Goal: Check status: Verify the current state of an ongoing process or item

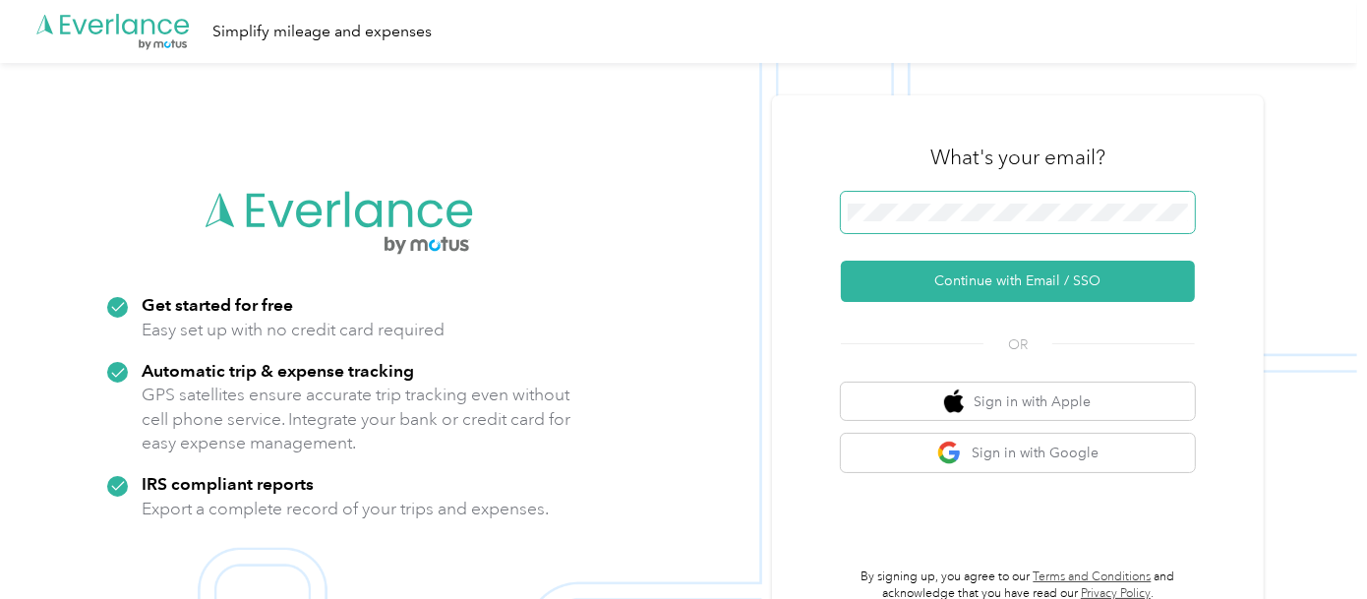
click at [1042, 202] on span at bounding box center [1018, 212] width 354 height 41
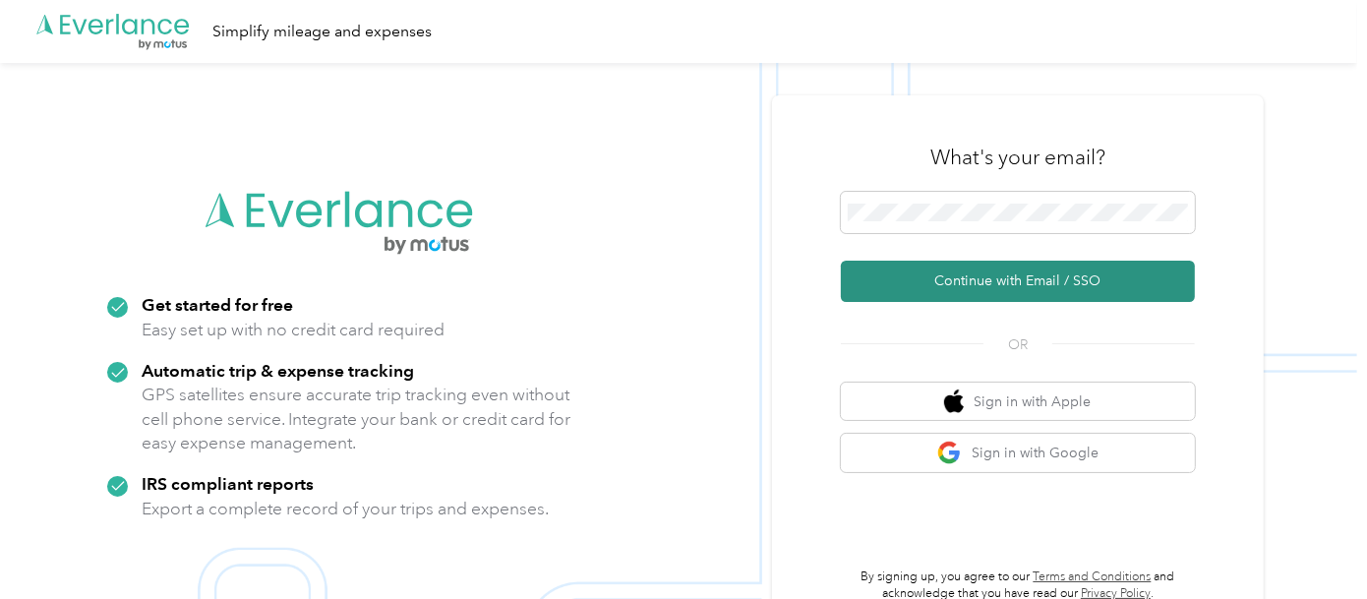
click at [1031, 270] on button "Continue with Email / SSO" at bounding box center [1018, 281] width 354 height 41
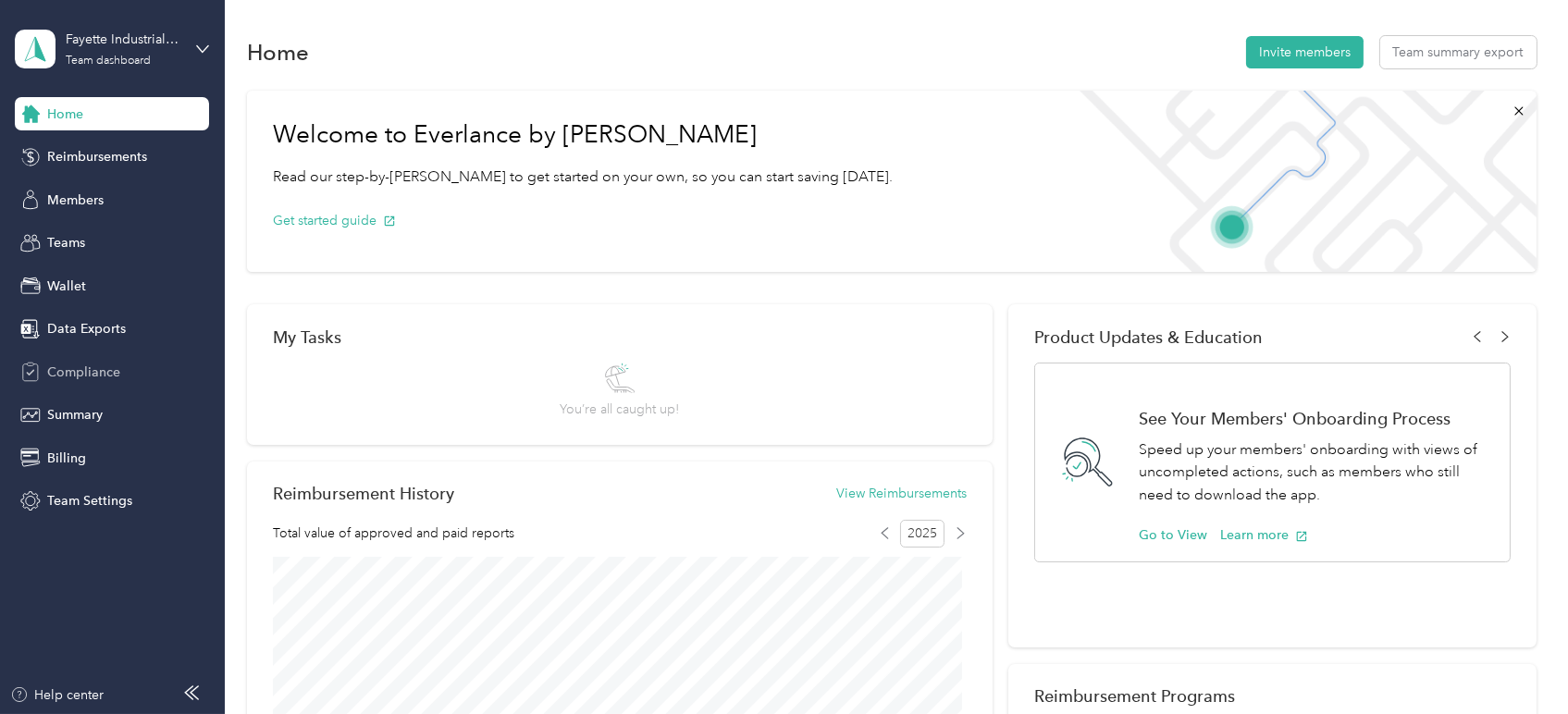
click at [87, 371] on span "Compliance" at bounding box center [84, 373] width 73 height 20
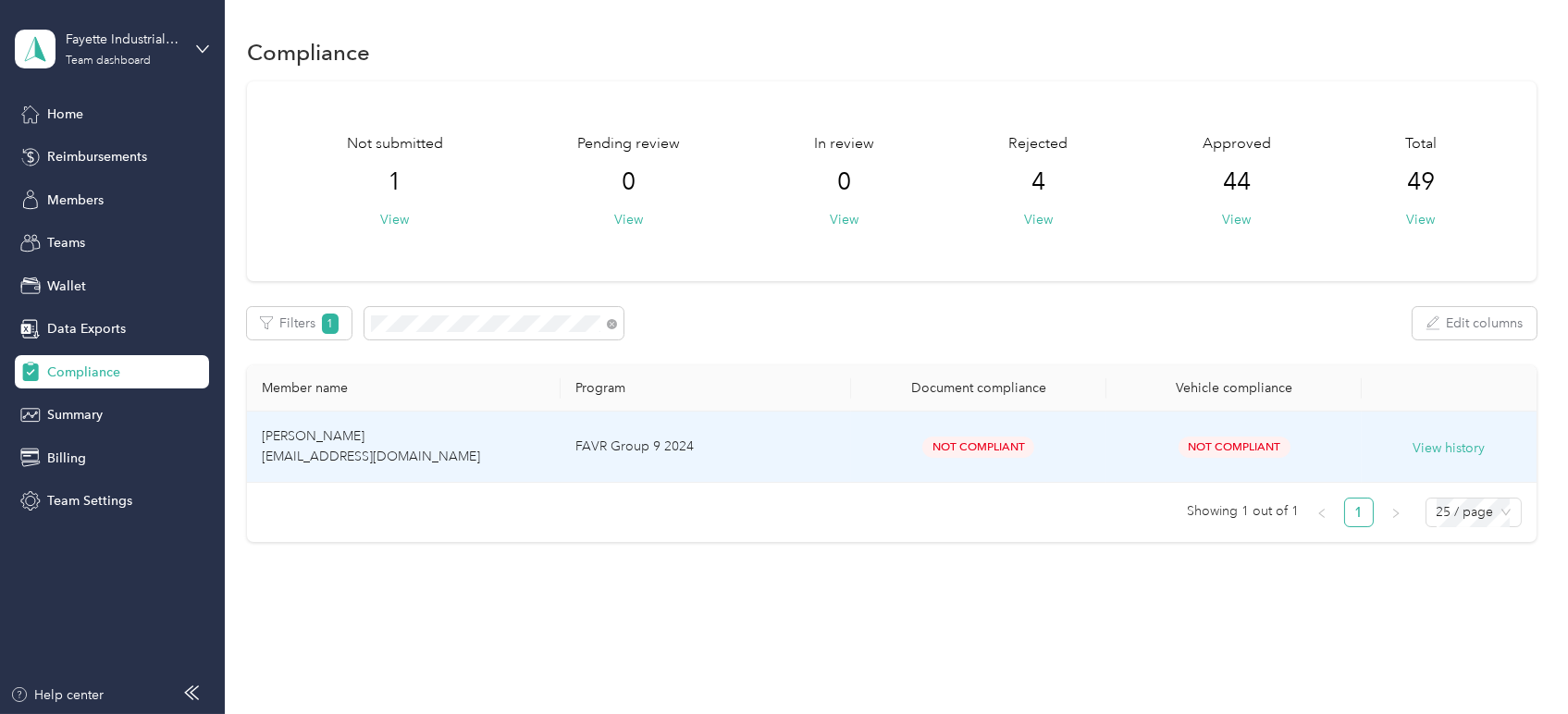
click at [337, 447] on td "Timmy D. Herndon therndon@fayetteindustrial.com" at bounding box center [404, 448] width 313 height 71
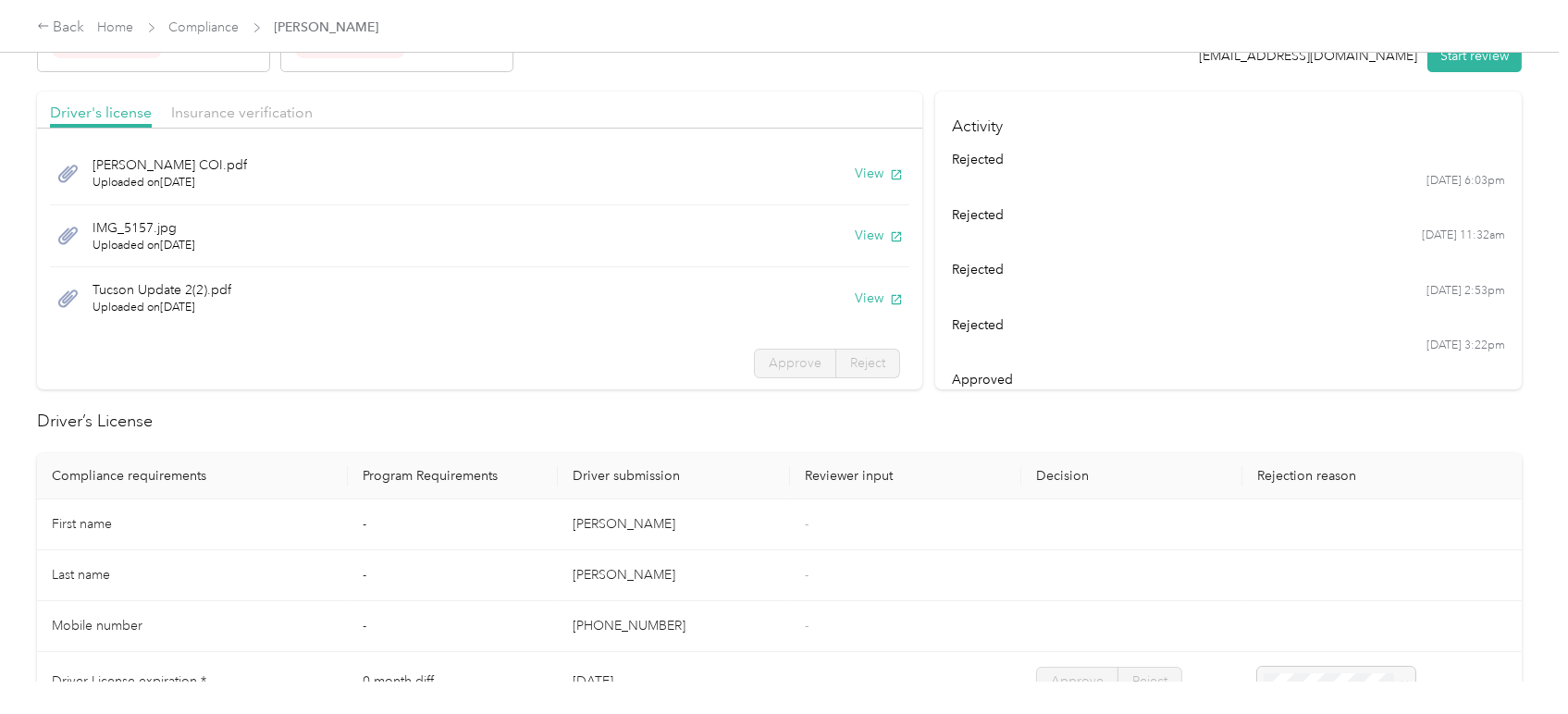
scroll to position [103, 0]
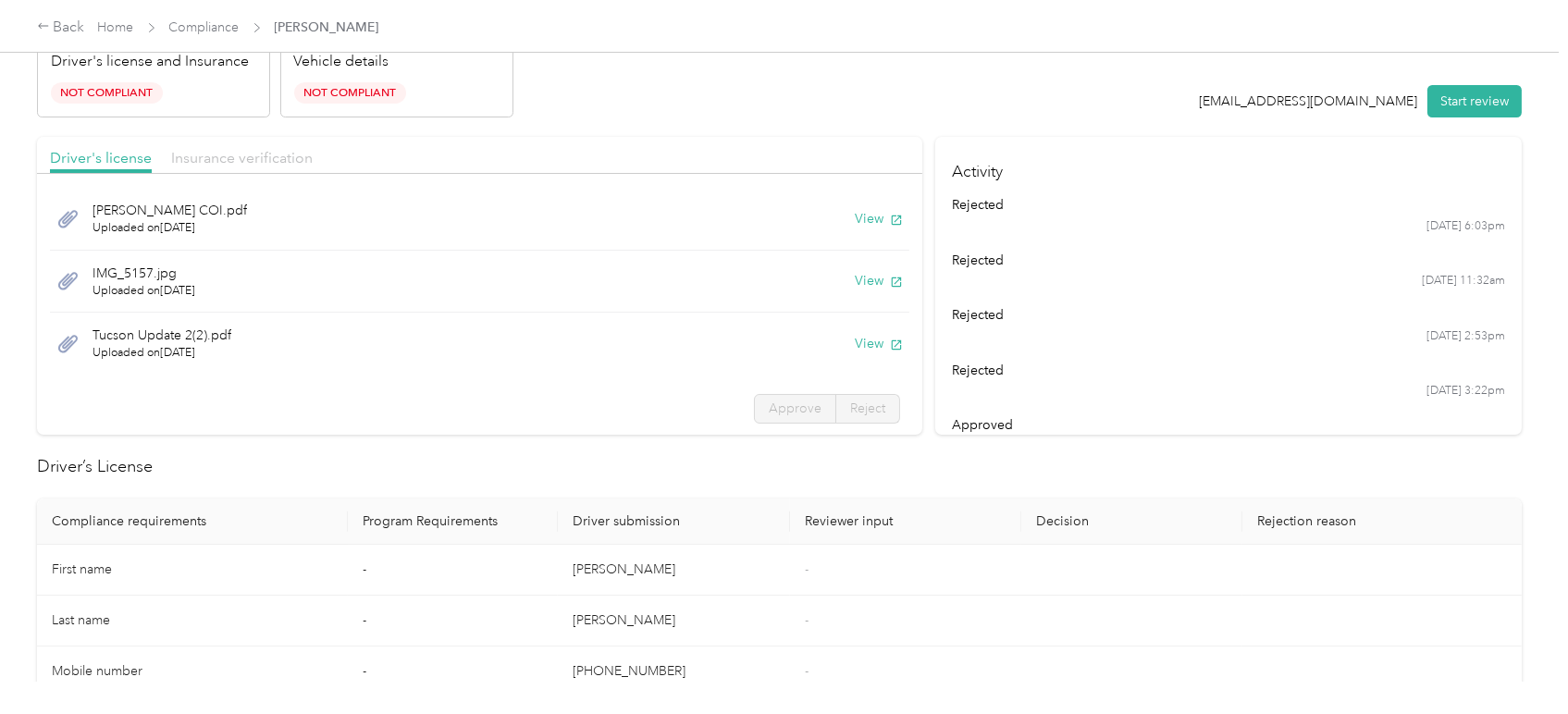
click at [264, 151] on span "Insurance verification" at bounding box center [242, 157] width 141 height 18
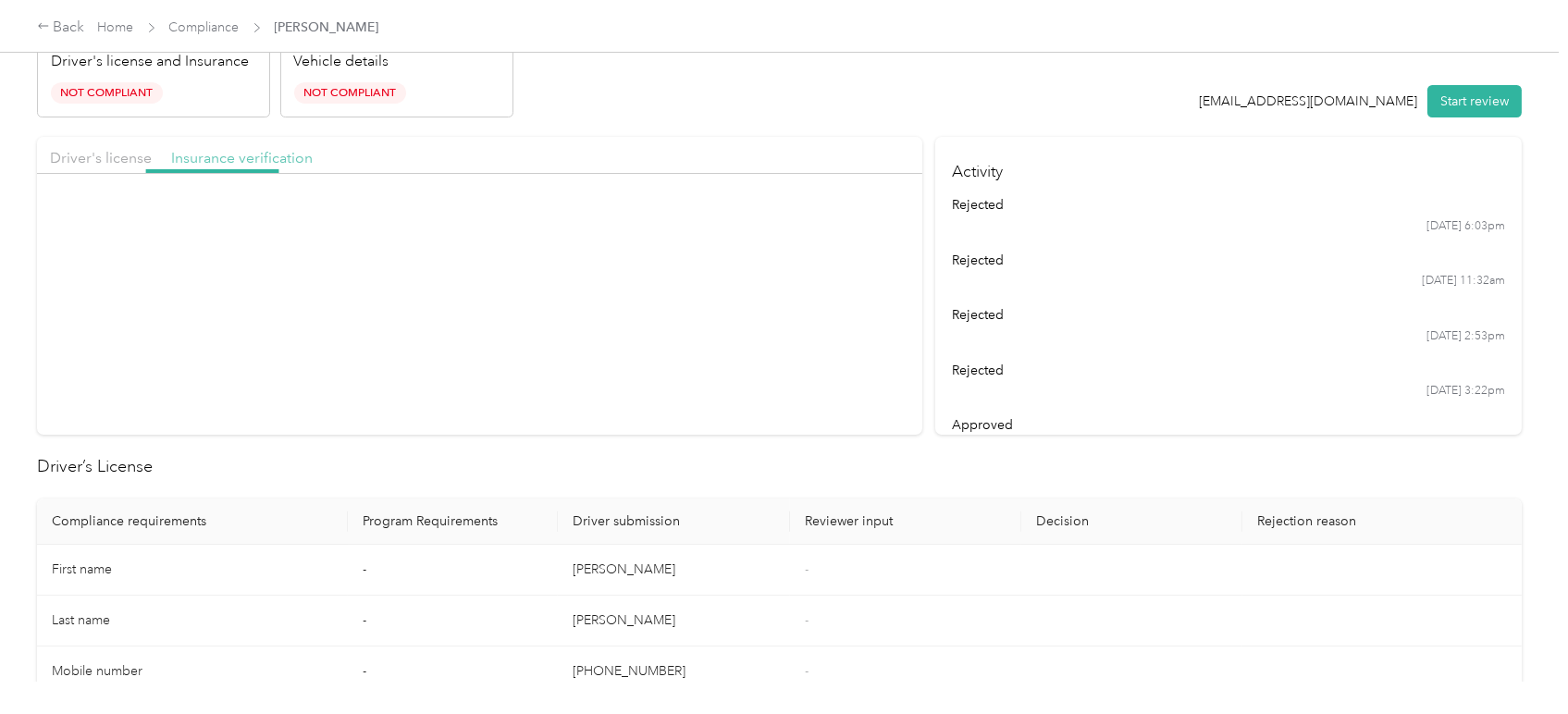
scroll to position [0, 0]
click at [103, 141] on div "Driver's license Insurance verification" at bounding box center [479, 155] width 885 height 37
click at [108, 149] on span "Driver's license" at bounding box center [101, 157] width 102 height 18
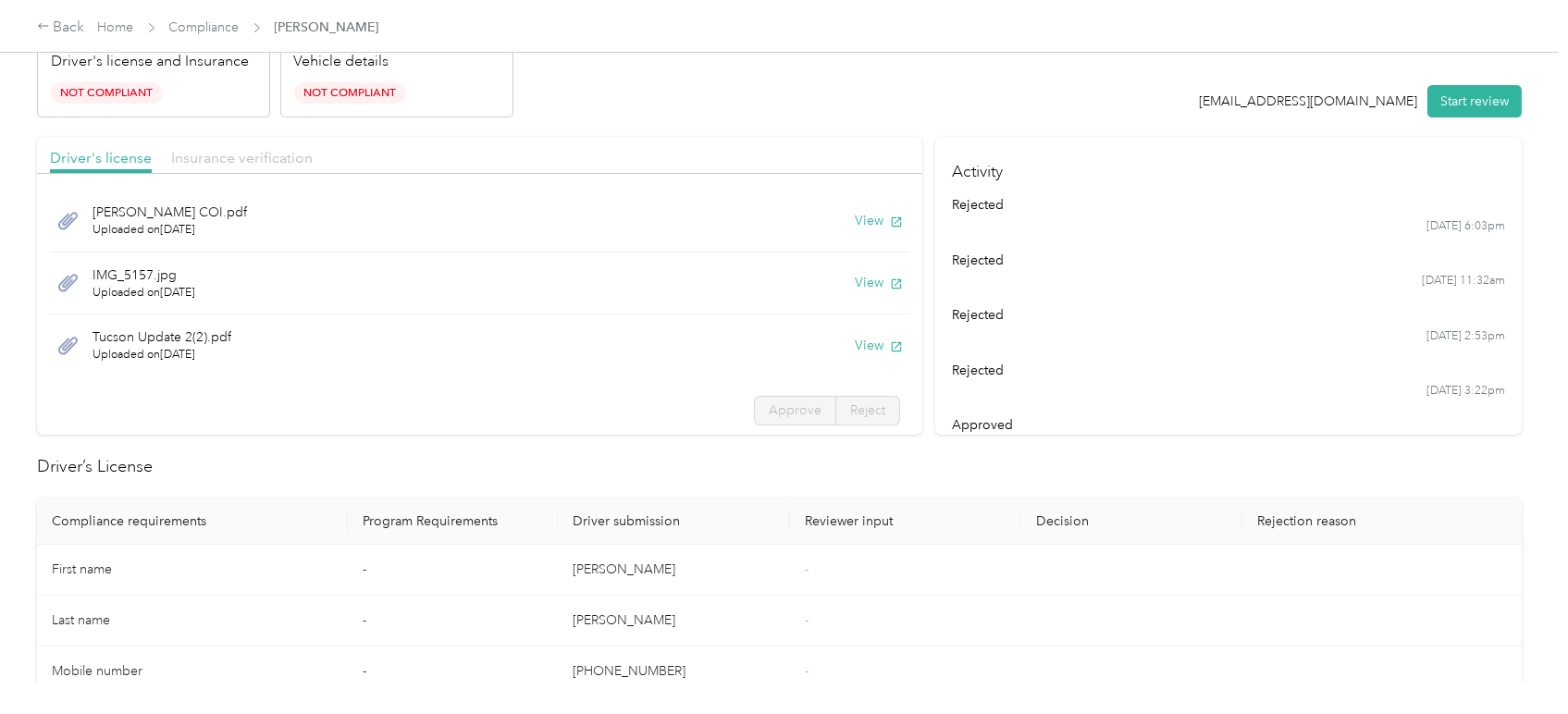
click at [287, 159] on span "Insurance verification" at bounding box center [242, 157] width 141 height 18
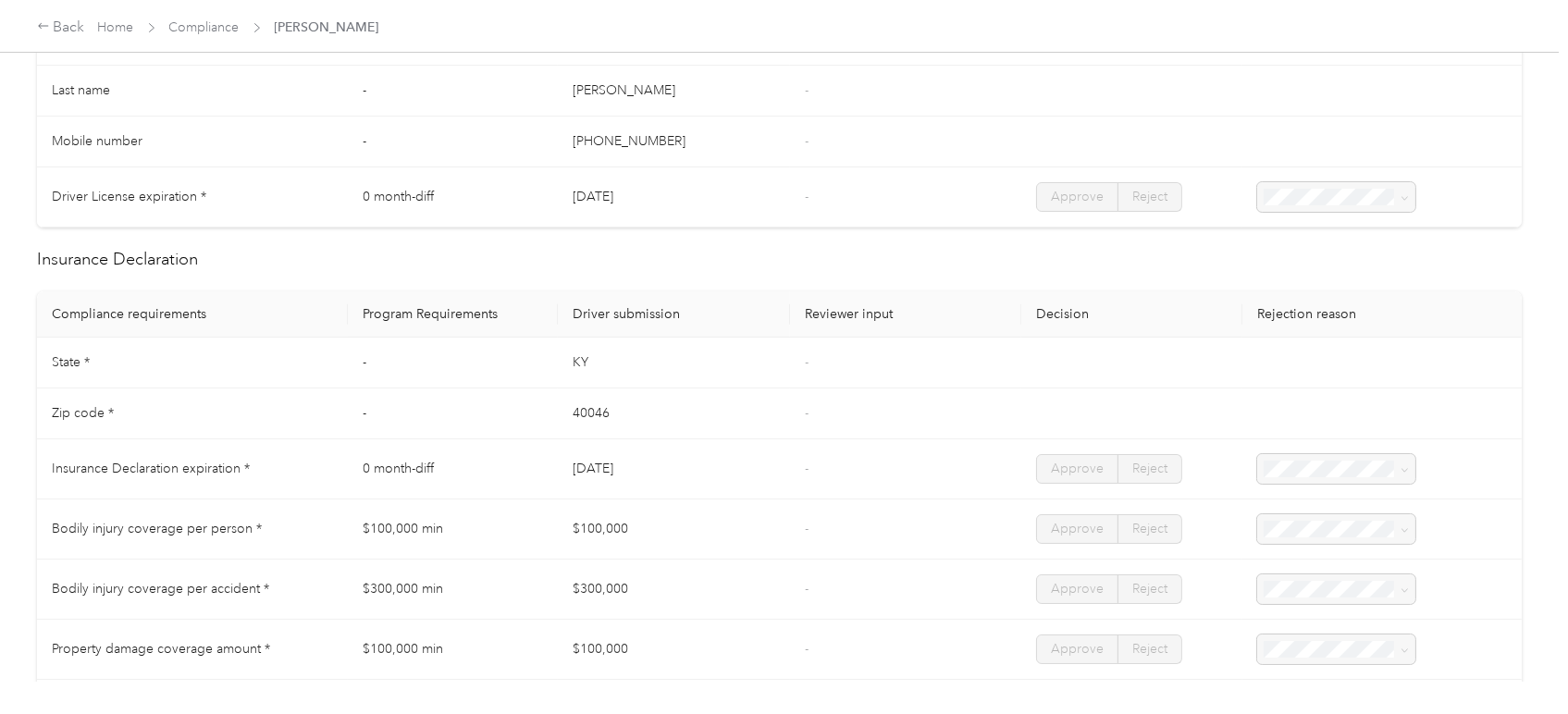
scroll to position [941, 0]
